Goal: Transaction & Acquisition: Purchase product/service

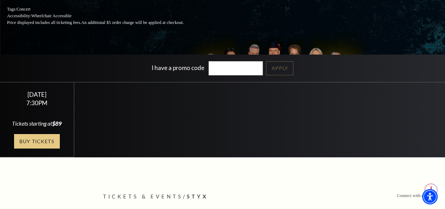
click at [35, 148] on link "Buy Tickets" at bounding box center [37, 141] width 46 height 14
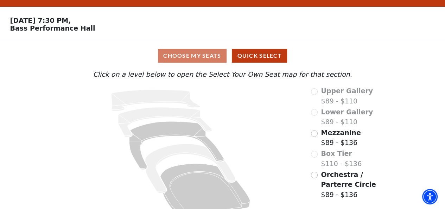
scroll to position [31, 0]
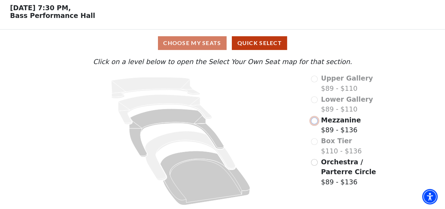
click at [314, 121] on input "Mezzanine$89 - $136\a" at bounding box center [314, 121] width 7 height 7
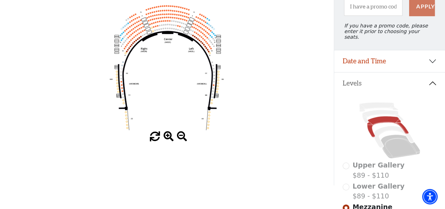
scroll to position [106, 0]
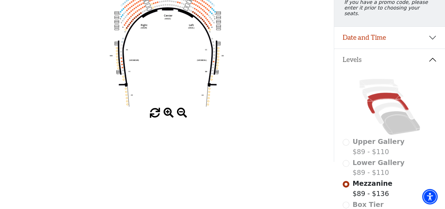
click at [345, 161] on div "Lower Gallery $89 - $110" at bounding box center [390, 168] width 94 height 20
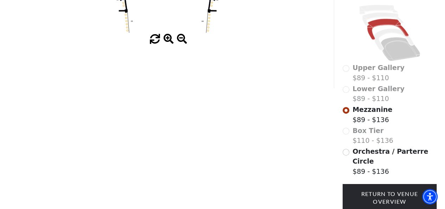
scroll to position [221, 0]
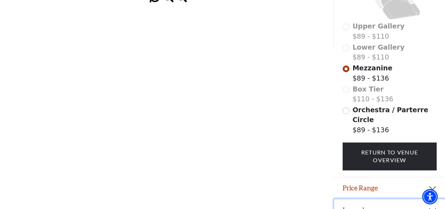
click at [350, 201] on button "Legend" at bounding box center [389, 210] width 111 height 22
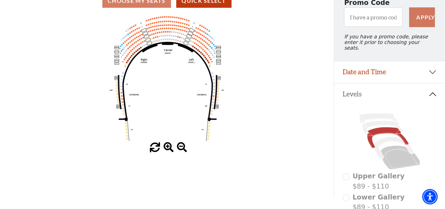
scroll to position [211, 0]
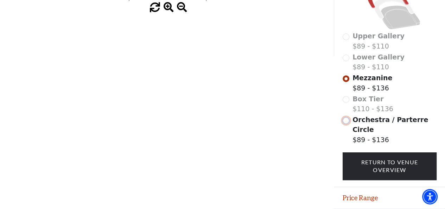
click at [345, 118] on input "Orchestra / Parterre Circle$89 - $136\a" at bounding box center [346, 120] width 7 height 7
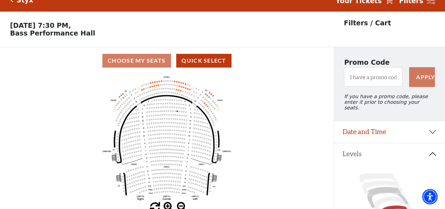
scroll to position [0, 0]
